Goal: Navigation & Orientation: Find specific page/section

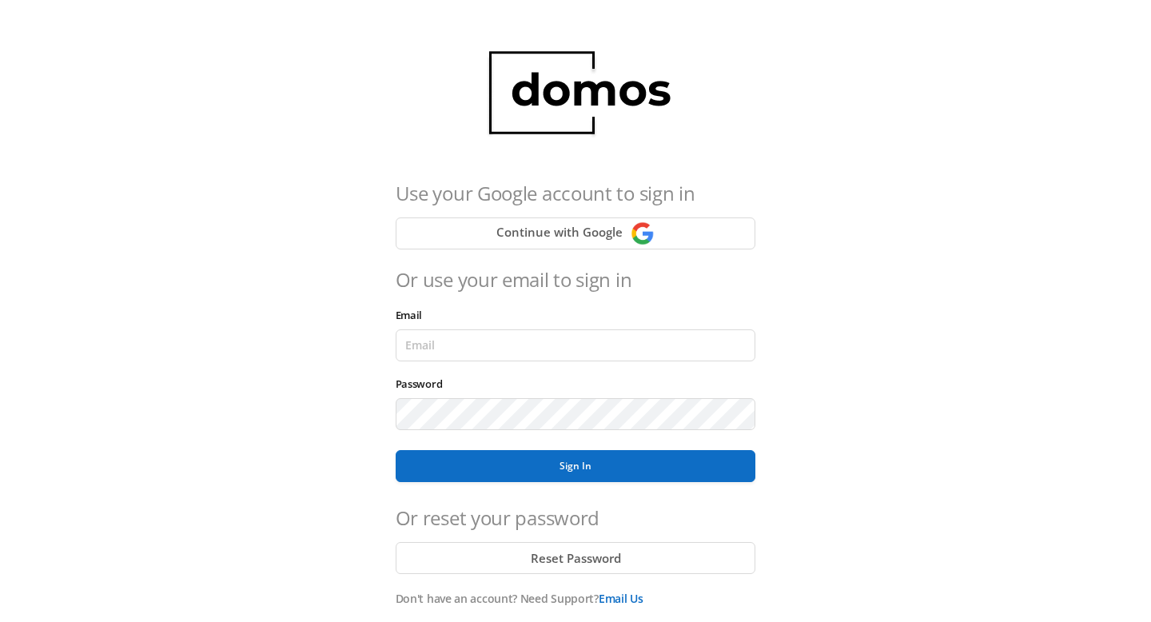
scroll to position [97, 0]
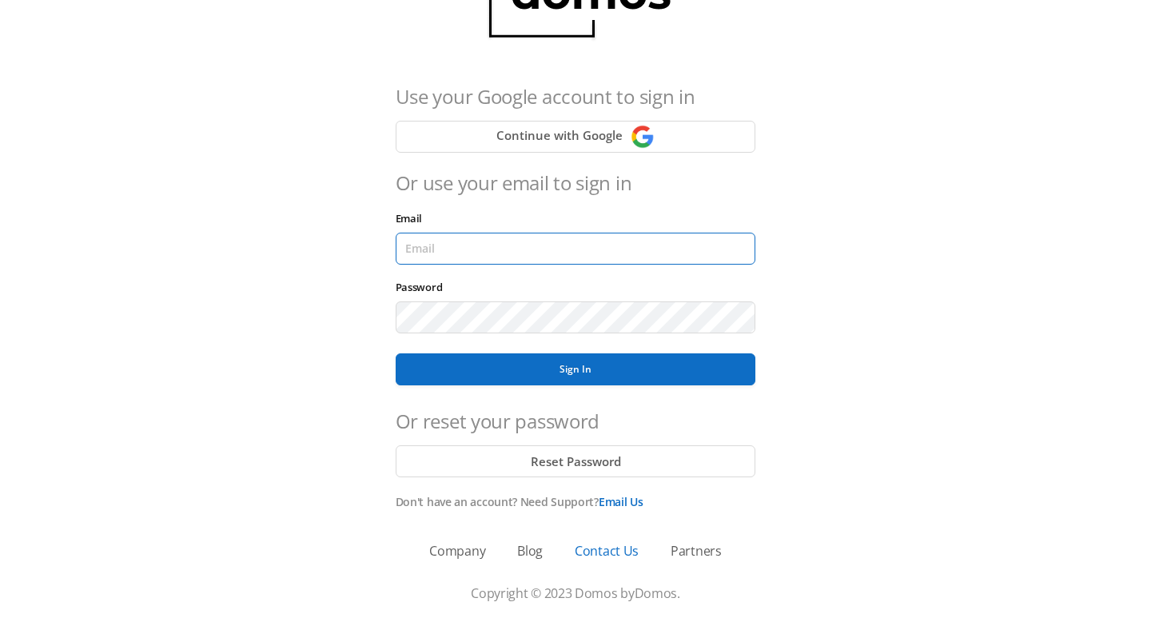
type input "[PERSON_NAME][EMAIL_ADDRESS][DOMAIN_NAME]"
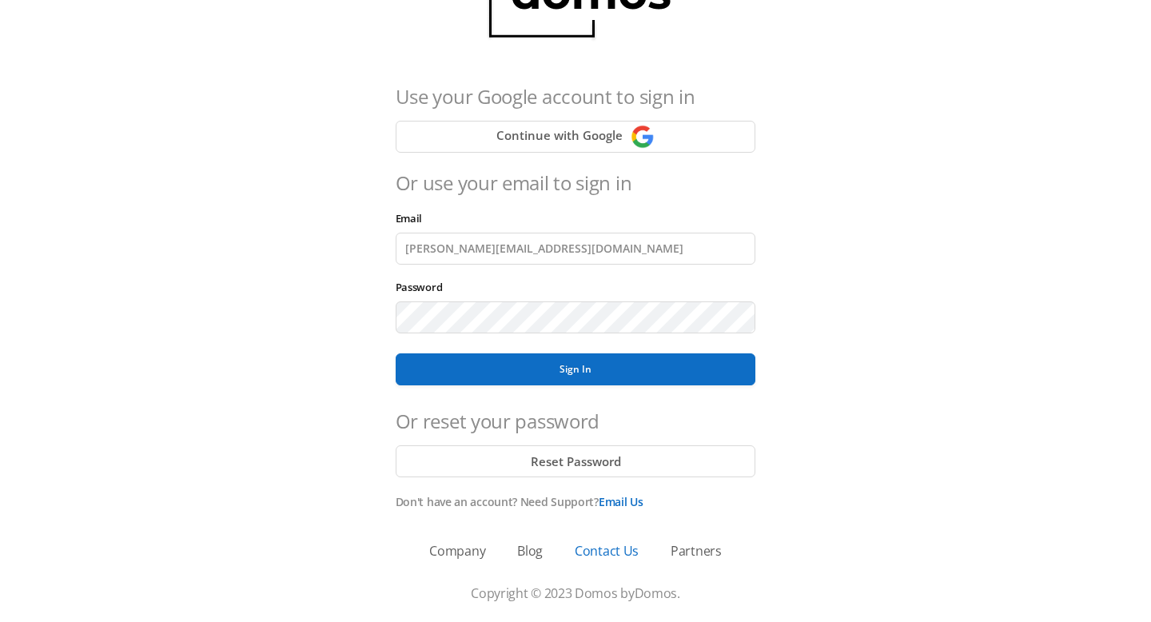
click at [599, 547] on link "Contact Us" at bounding box center [607, 550] width 64 height 19
click at [684, 558] on link "Partners" at bounding box center [695, 550] width 51 height 19
click at [531, 551] on link "Blog" at bounding box center [530, 550] width 26 height 19
click at [471, 551] on link "Company" at bounding box center [457, 550] width 56 height 19
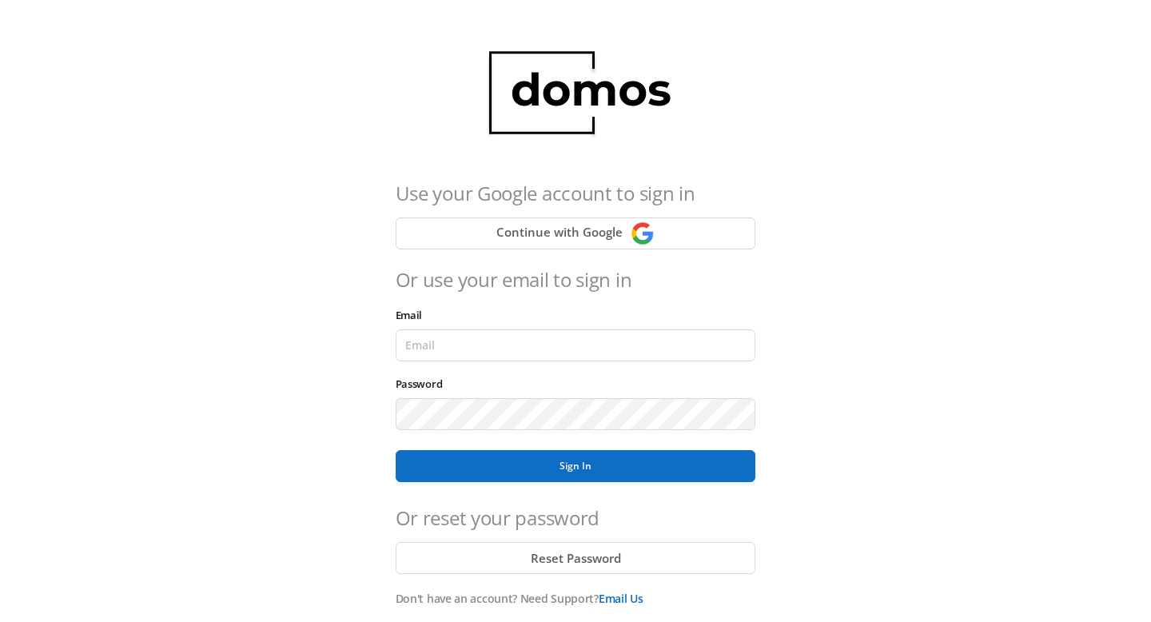
scroll to position [97, 0]
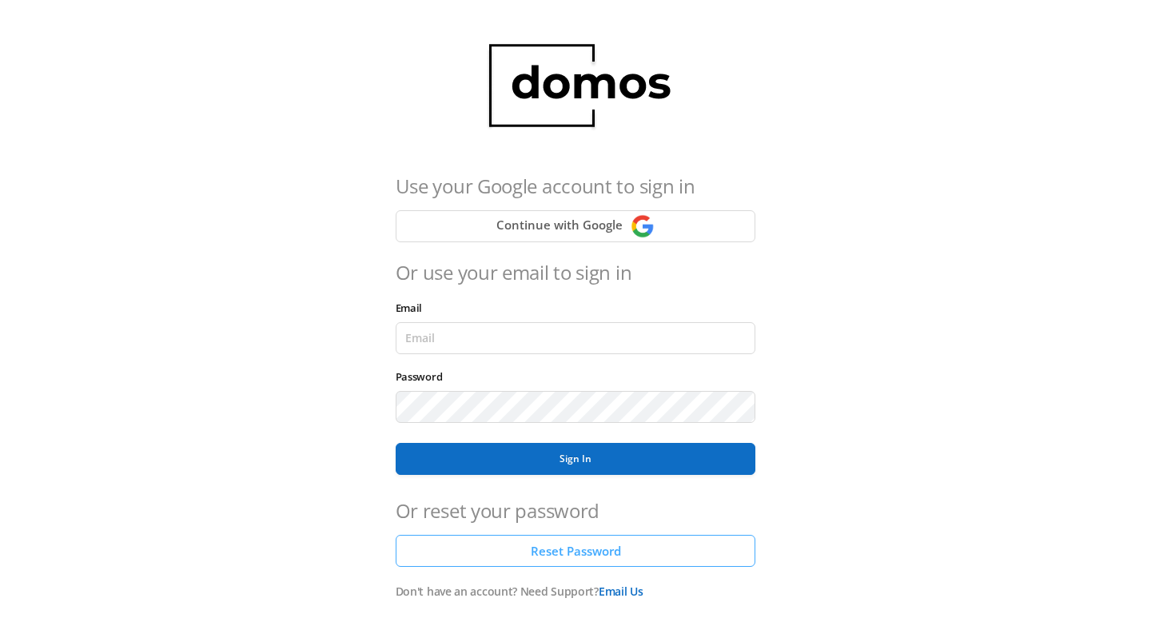
scroll to position [97, 0]
